Goal: Task Accomplishment & Management: Manage account settings

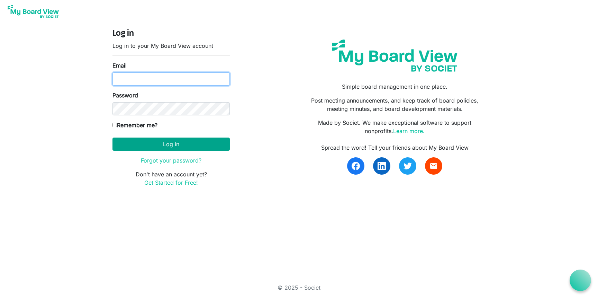
type input "shailee@southsound.church"
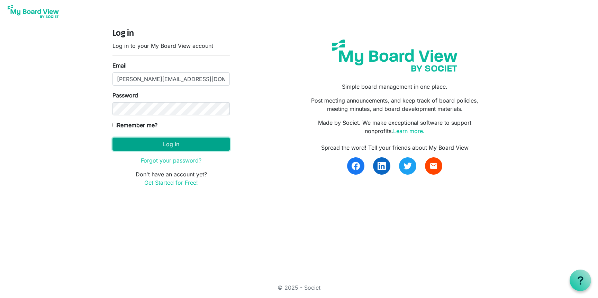
click at [159, 146] on button "Log in" at bounding box center [171, 143] width 117 height 13
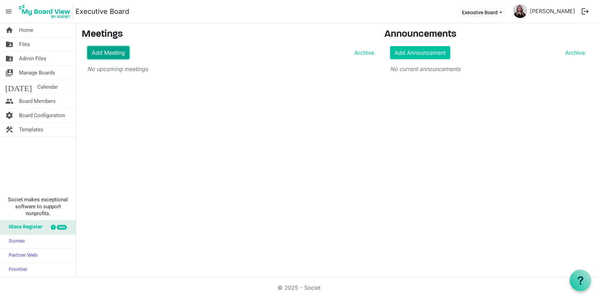
click at [122, 48] on link "Add Meeting" at bounding box center [108, 52] width 42 height 13
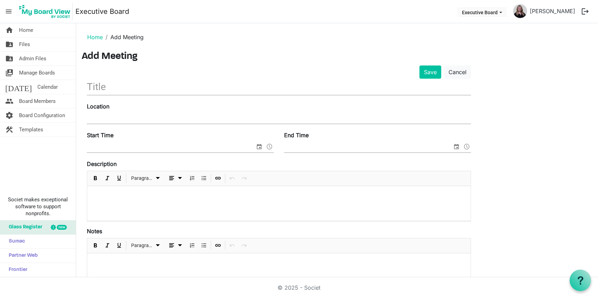
click at [114, 96] on div at bounding box center [279, 88] width 384 height 18
click at [114, 91] on input "text" at bounding box center [279, 87] width 384 height 16
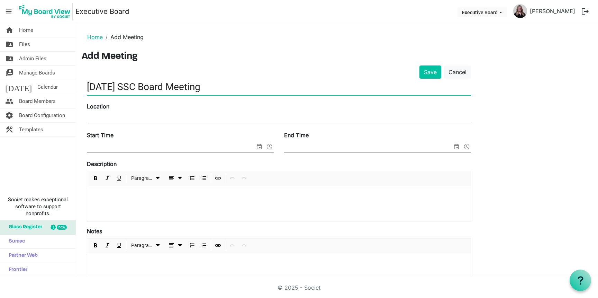
type input "2025-10-14 SSC Board Meeting"
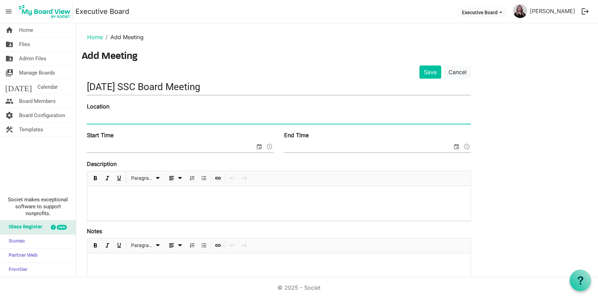
click at [105, 116] on input "Location" at bounding box center [279, 118] width 384 height 10
type input "SSC Office"
click at [142, 142] on input "Start Time" at bounding box center [171, 147] width 168 height 10
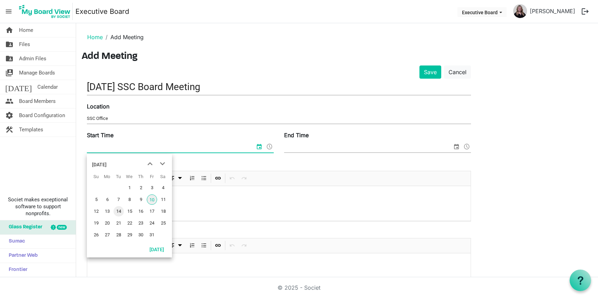
click at [121, 209] on span "14" at bounding box center [119, 211] width 10 height 10
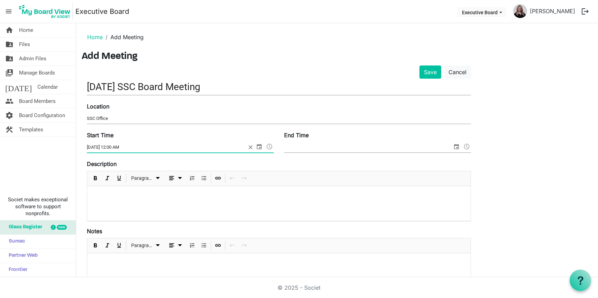
click at [271, 148] on span at bounding box center [270, 146] width 8 height 9
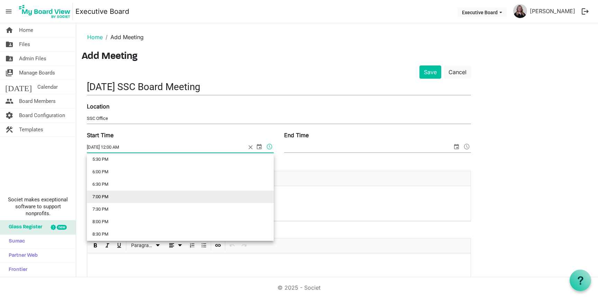
scroll to position [441, 0]
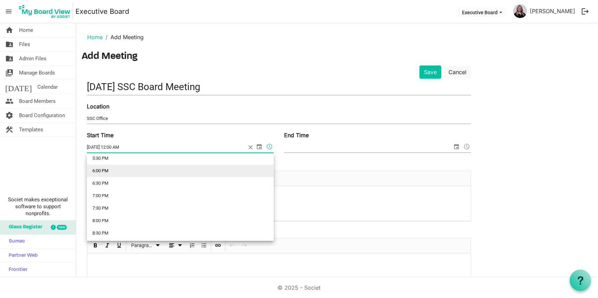
click at [139, 175] on li "6:00 PM" at bounding box center [180, 170] width 187 height 12
type input "10/14/2025 6:00 PM"
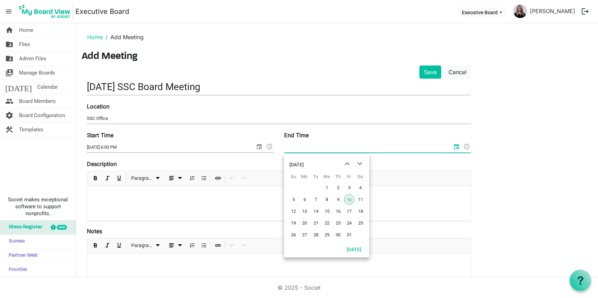
click at [335, 146] on input "End Time" at bounding box center [368, 147] width 168 height 10
click at [315, 208] on span "14" at bounding box center [316, 211] width 10 height 10
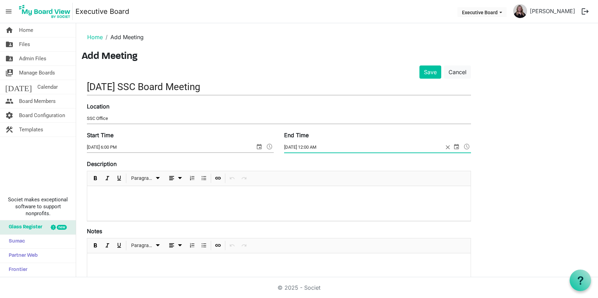
click at [465, 145] on span at bounding box center [467, 146] width 8 height 9
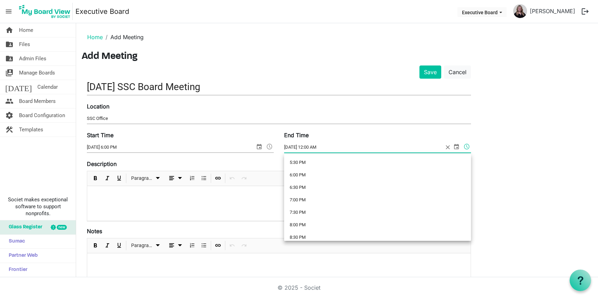
scroll to position [439, 0]
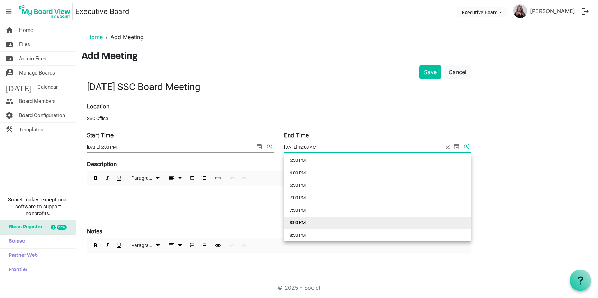
click at [322, 218] on li "8:00 PM" at bounding box center [377, 222] width 187 height 12
type input "[DATE] 8:00 PM"
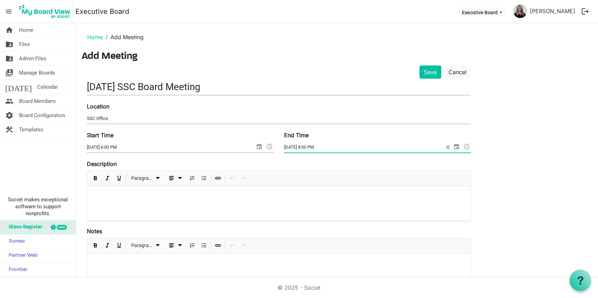
click at [310, 207] on div at bounding box center [279, 203] width 384 height 35
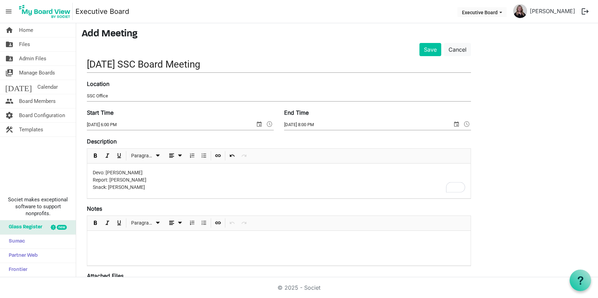
scroll to position [0, 0]
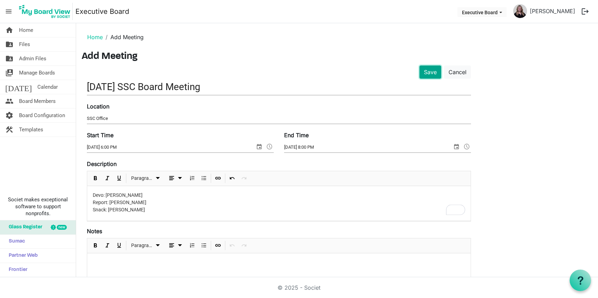
click at [430, 73] on button "Save" at bounding box center [431, 71] width 22 height 13
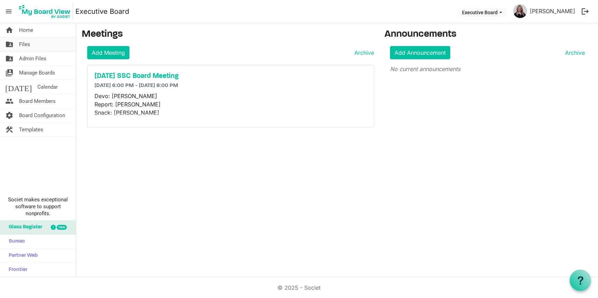
click at [37, 45] on link "folder_shared Files" at bounding box center [38, 44] width 76 height 14
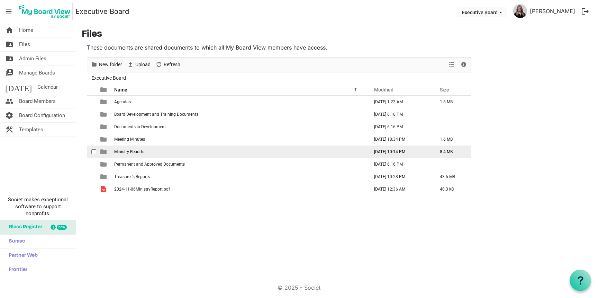
click at [128, 153] on span "Ministry Reports" at bounding box center [129, 151] width 30 height 5
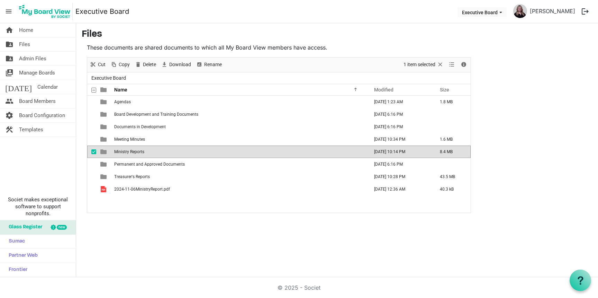
click at [128, 153] on span "Ministry Reports" at bounding box center [129, 151] width 30 height 5
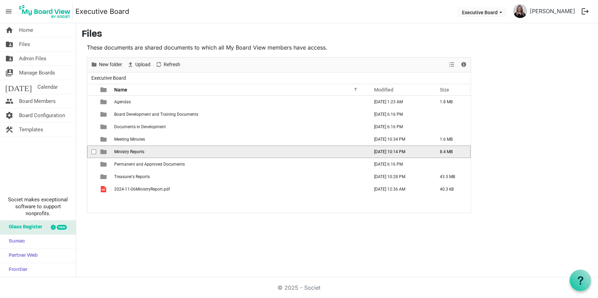
click at [128, 153] on span "Ministry Reports" at bounding box center [129, 151] width 30 height 5
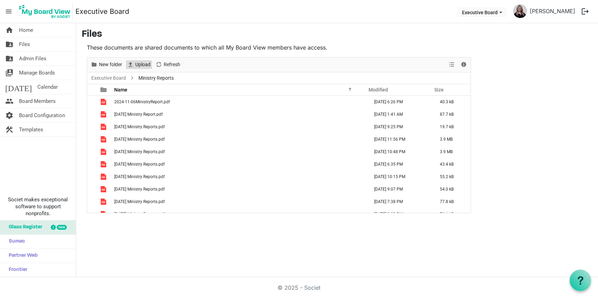
click at [141, 65] on span "Upload" at bounding box center [143, 64] width 17 height 9
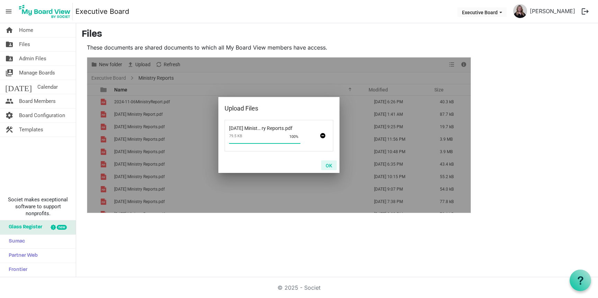
click at [328, 167] on button "OK" at bounding box center [329, 165] width 16 height 10
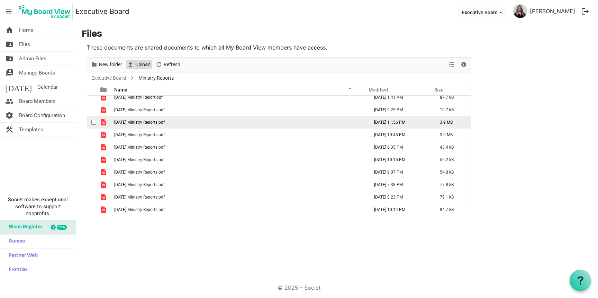
scroll to position [20, 0]
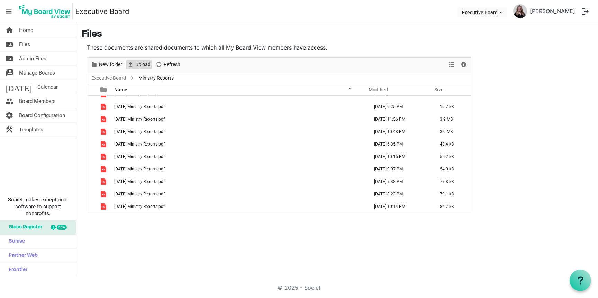
click at [136, 66] on span "Upload" at bounding box center [143, 64] width 17 height 9
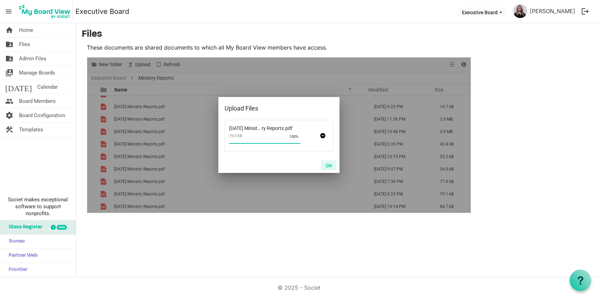
click at [331, 164] on button "OK" at bounding box center [329, 165] width 16 height 10
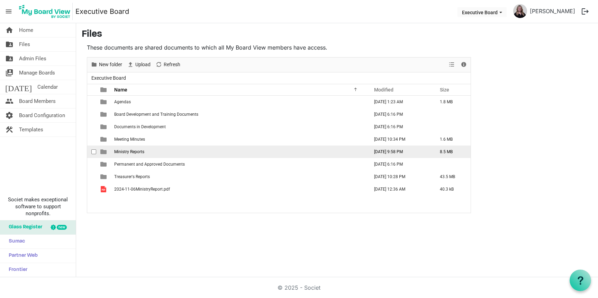
click at [135, 150] on span "Ministry Reports" at bounding box center [129, 151] width 30 height 5
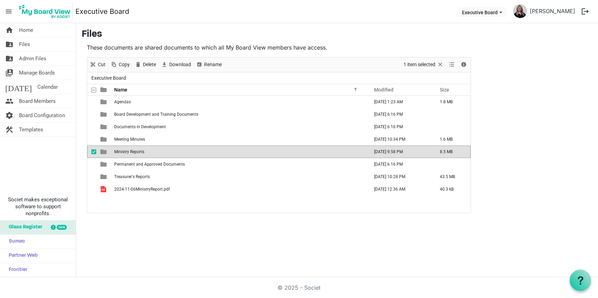
click at [135, 150] on span "Ministry Reports" at bounding box center [129, 151] width 30 height 5
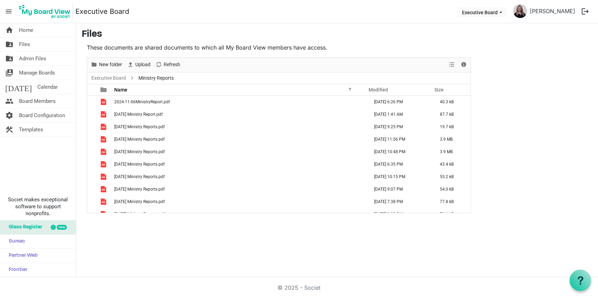
scroll to position [33, 0]
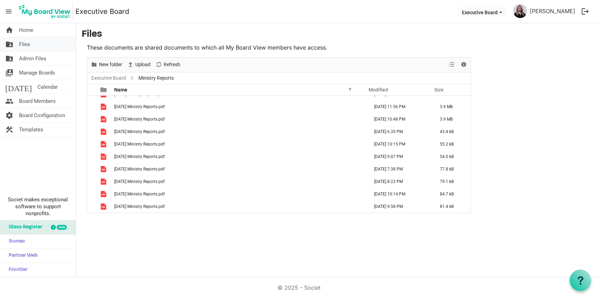
click at [43, 44] on link "folder_shared Files" at bounding box center [38, 44] width 76 height 14
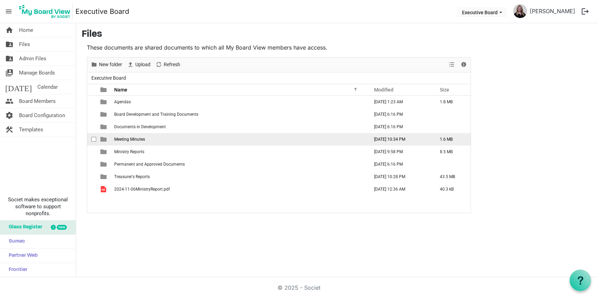
click at [130, 141] on span "Meeting Minutes" at bounding box center [129, 139] width 31 height 5
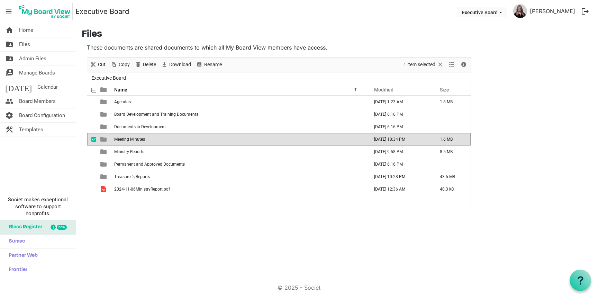
click at [130, 141] on span "Meeting Minutes" at bounding box center [129, 139] width 31 height 5
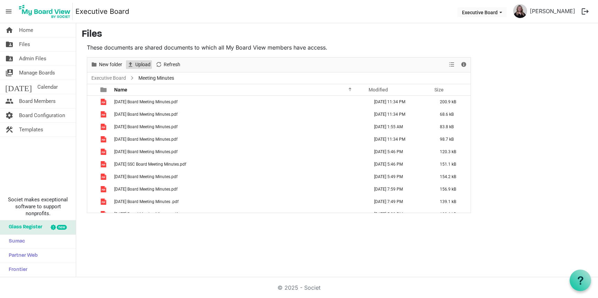
click at [135, 64] on span "Upload" at bounding box center [143, 64] width 17 height 9
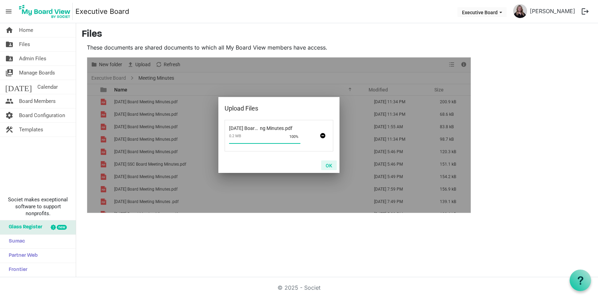
click at [330, 165] on button "OK" at bounding box center [329, 165] width 16 height 10
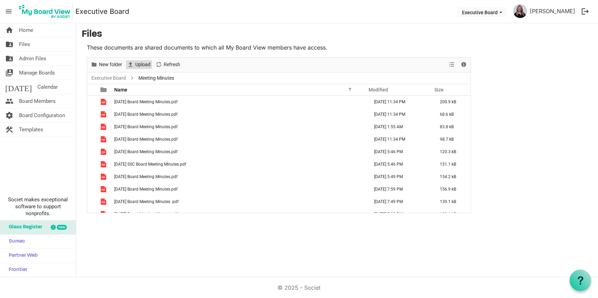
scroll to position [20, 0]
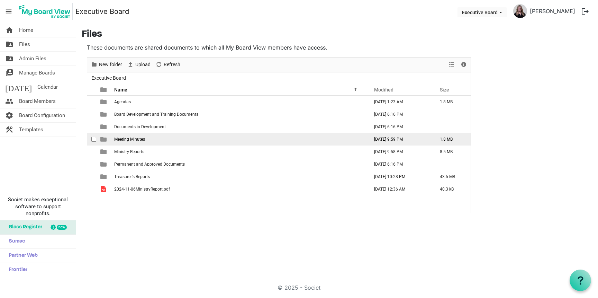
click at [135, 139] on span "Meeting Minutes" at bounding box center [129, 139] width 31 height 5
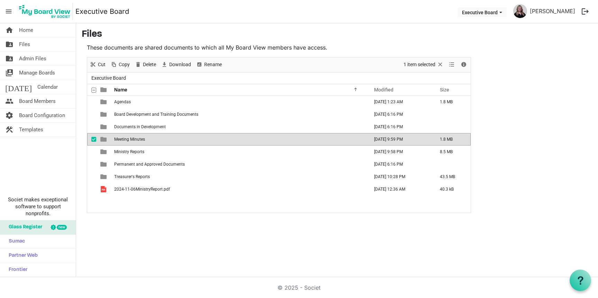
click at [135, 139] on span "Meeting Minutes" at bounding box center [129, 139] width 31 height 5
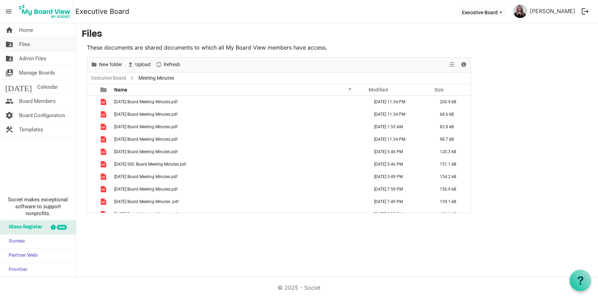
click at [52, 46] on link "folder_shared Files" at bounding box center [38, 44] width 76 height 14
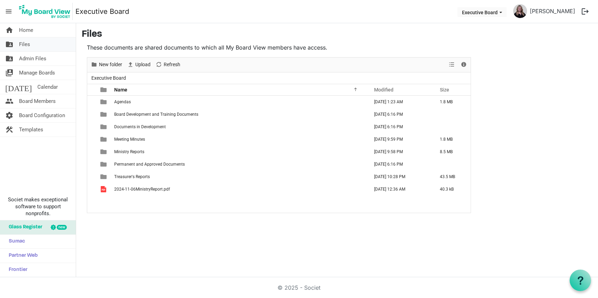
click at [22, 47] on span "Files" at bounding box center [24, 44] width 11 height 14
click at [26, 32] on span "Home" at bounding box center [26, 30] width 14 height 14
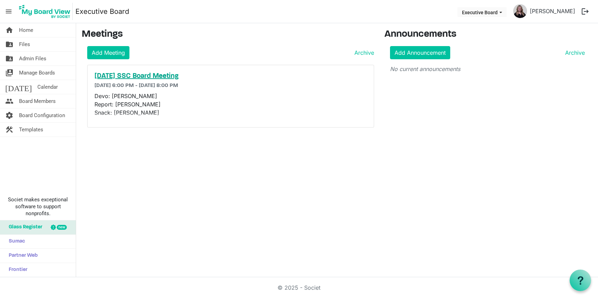
click at [125, 77] on h5 "[DATE] SSC Board Meeting" at bounding box center [231, 76] width 273 height 8
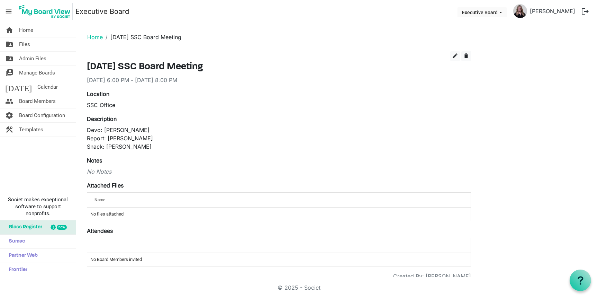
scroll to position [17, 0]
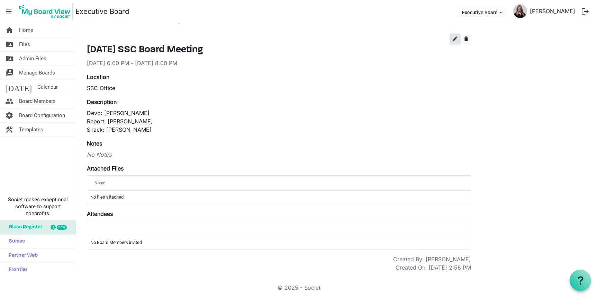
click at [453, 39] on span "edit" at bounding box center [455, 39] width 6 height 6
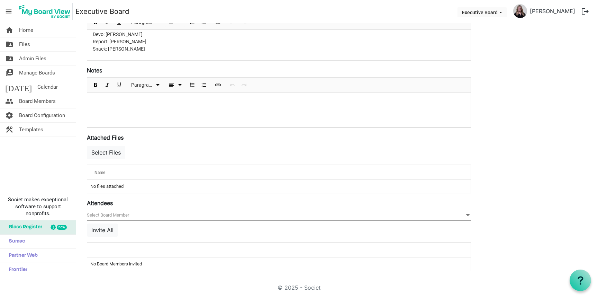
scroll to position [150, 0]
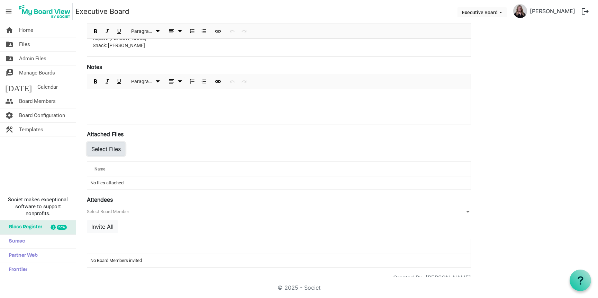
click at [118, 150] on button "Select Files" at bounding box center [106, 148] width 38 height 13
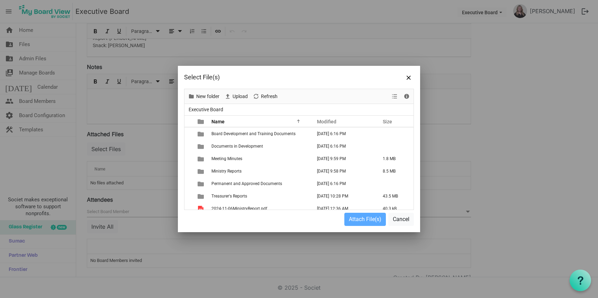
scroll to position [17, 0]
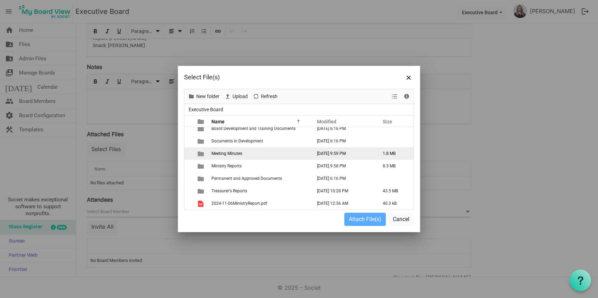
click at [228, 154] on span "Meeting Minutes" at bounding box center [227, 153] width 31 height 5
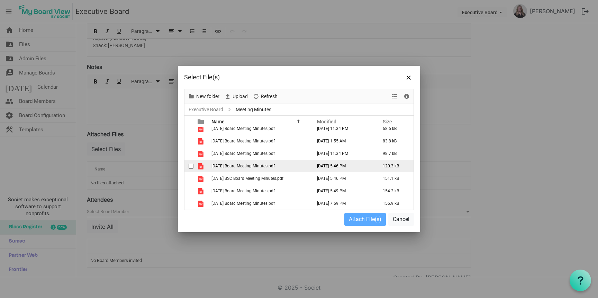
scroll to position [67, 0]
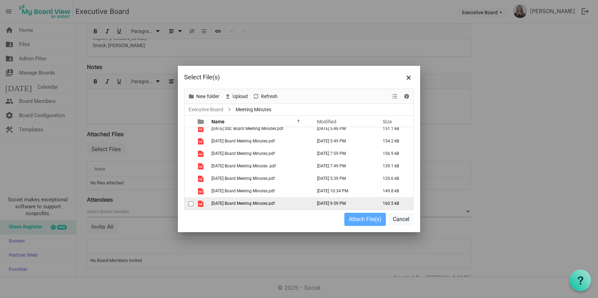
click at [233, 202] on span "[DATE] Board Meeting Minutes.pdf" at bounding box center [243, 203] width 63 height 5
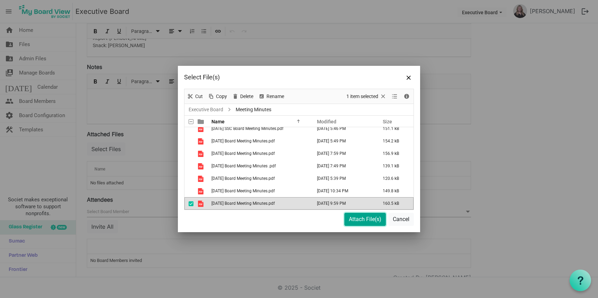
click at [373, 219] on button "Attach File(s)" at bounding box center [366, 219] width 42 height 13
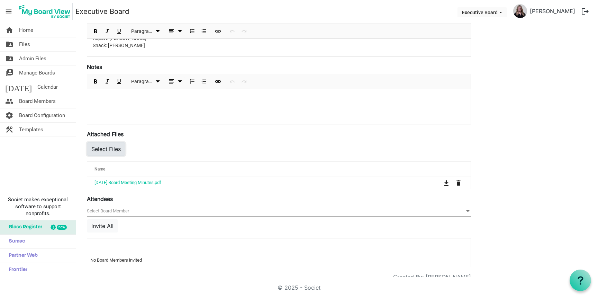
click at [109, 153] on button "Select Files" at bounding box center [106, 148] width 38 height 13
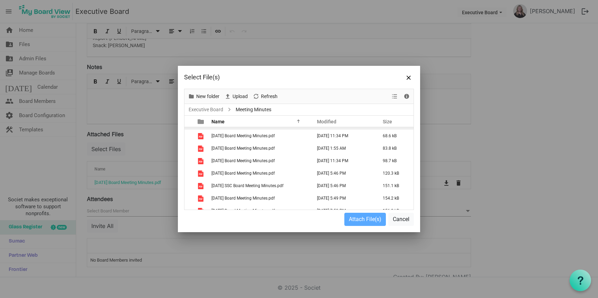
scroll to position [0, 0]
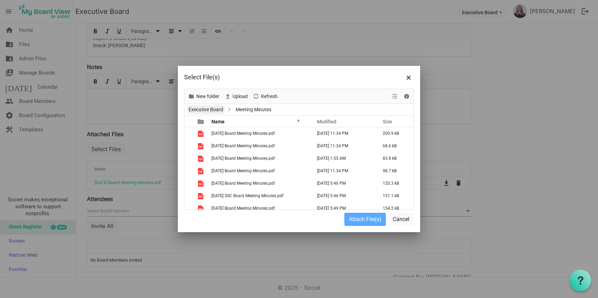
click at [199, 109] on link "Executive Board" at bounding box center [205, 109] width 37 height 9
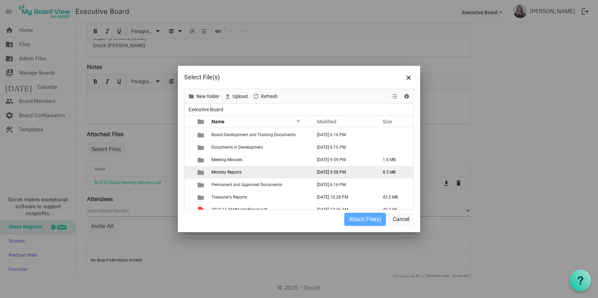
scroll to position [11, 0]
click at [235, 173] on span "Ministry Reports" at bounding box center [227, 172] width 30 height 5
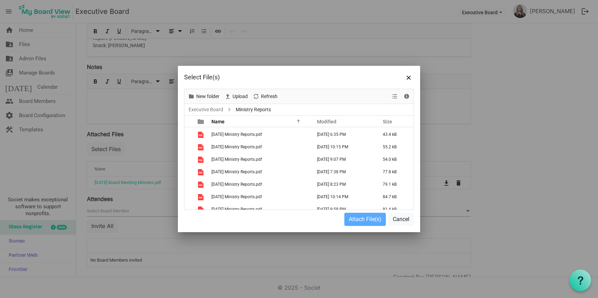
scroll to position [67, 0]
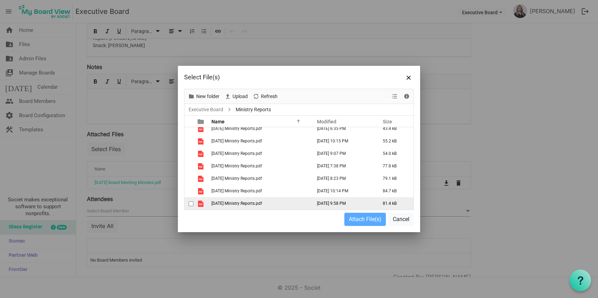
click at [233, 206] on td "[DATE] Ministry Reports.pdf" at bounding box center [260, 203] width 100 height 12
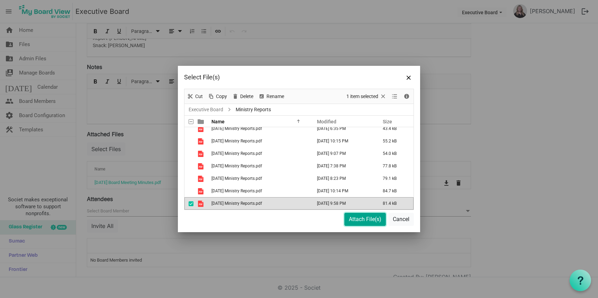
click at [379, 220] on button "Attach File(s)" at bounding box center [366, 219] width 42 height 13
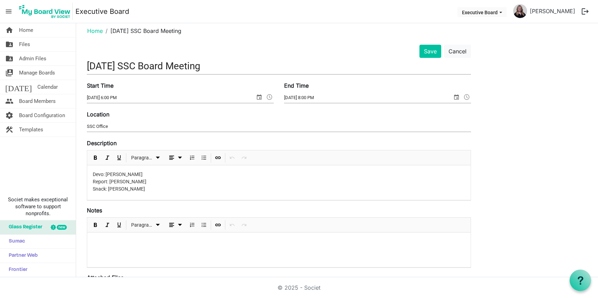
scroll to position [0, 0]
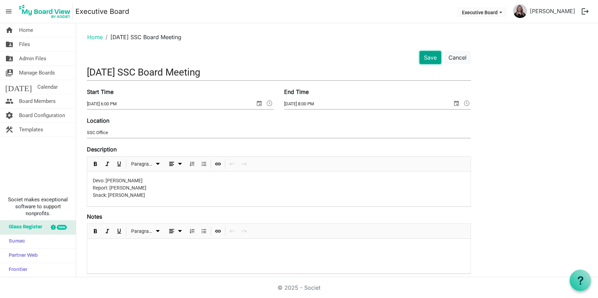
click at [434, 60] on button "Save" at bounding box center [431, 57] width 22 height 13
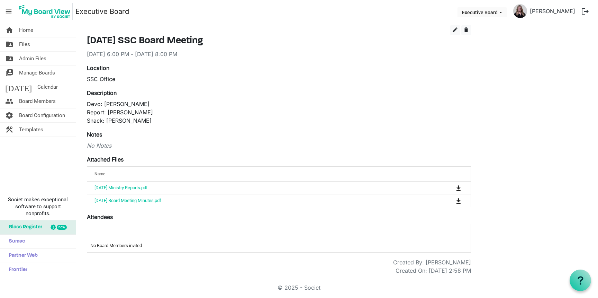
scroll to position [29, 0]
